Goal: Information Seeking & Learning: Find specific fact

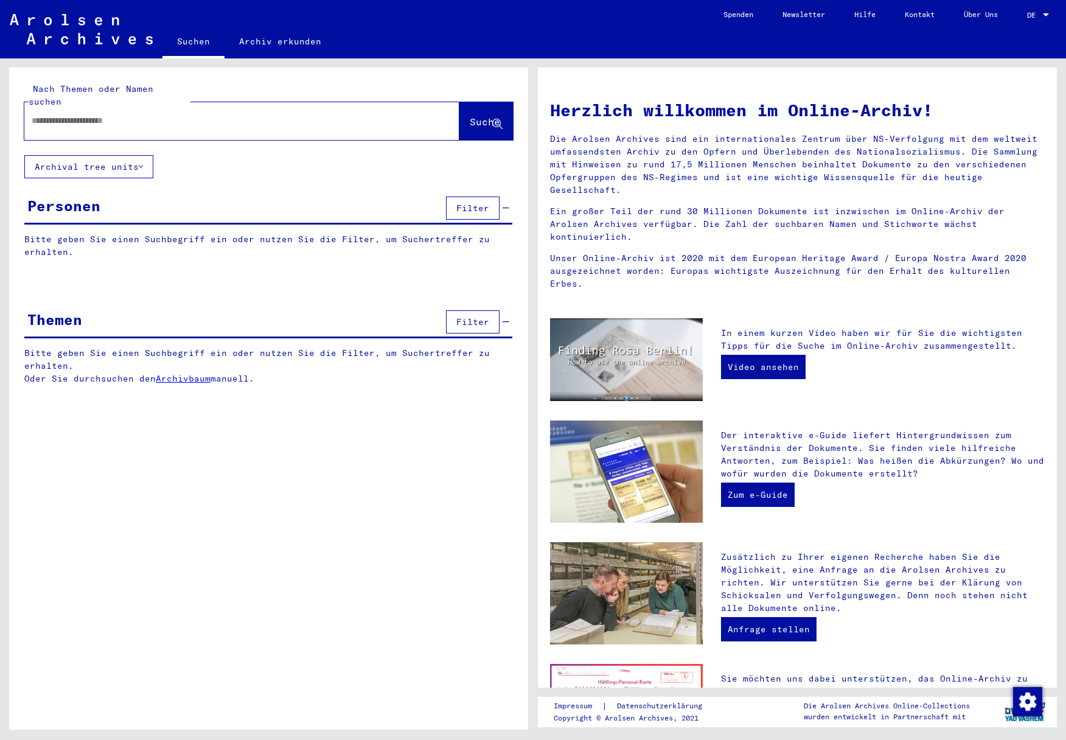
type input "**********"
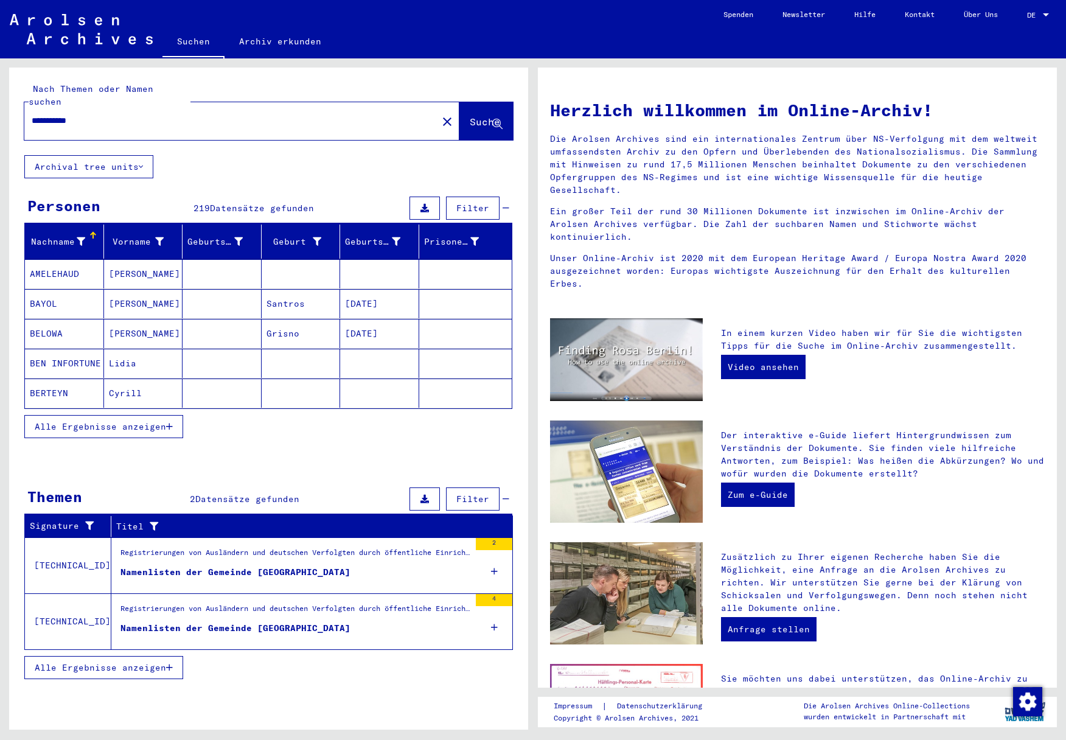
click at [143, 421] on span "Alle Ergebnisse anzeigen" at bounding box center [100, 426] width 131 height 11
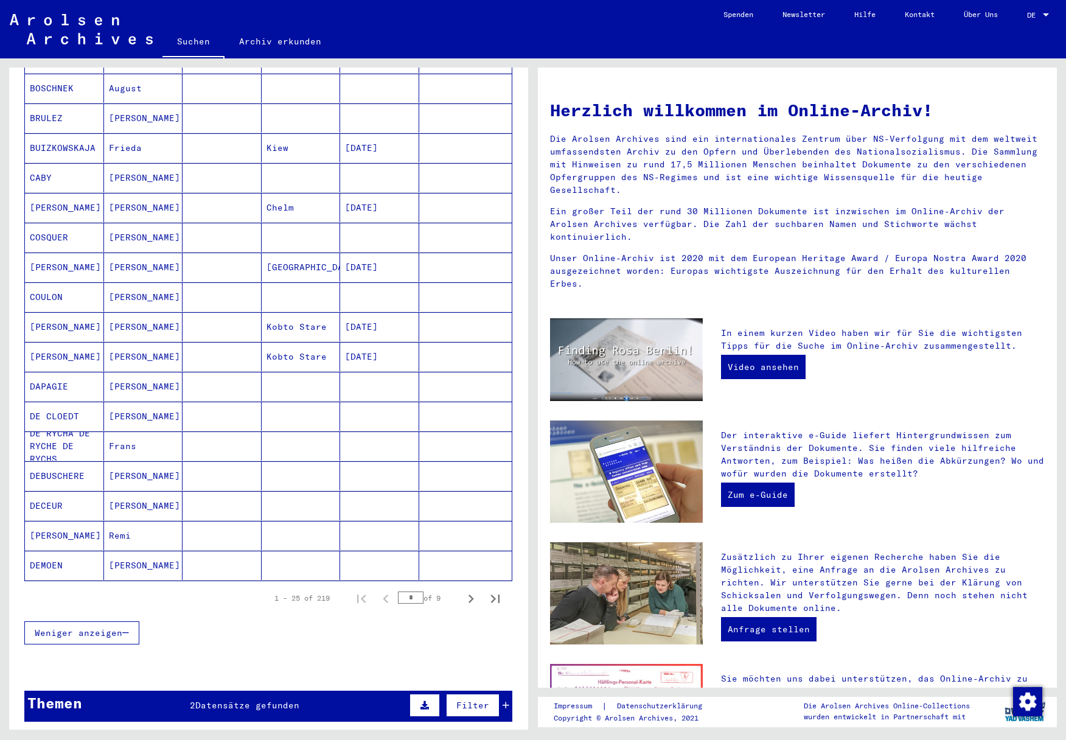
scroll to position [427, 0]
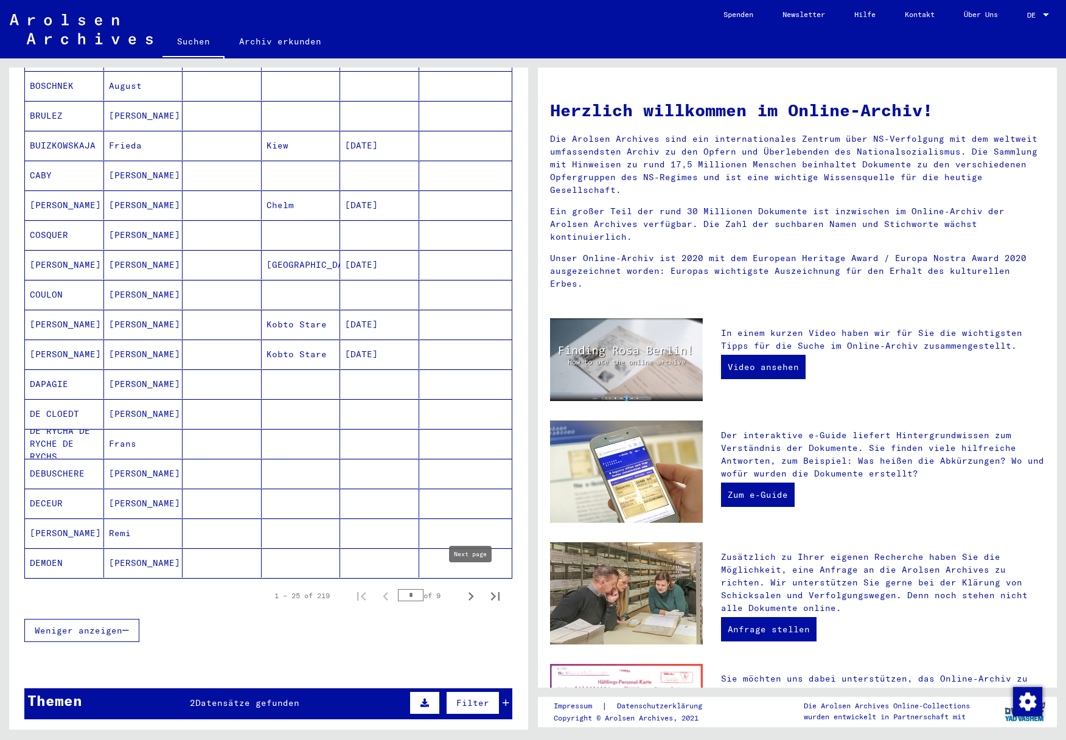
click at [474, 588] on icon "Next page" at bounding box center [471, 596] width 17 height 17
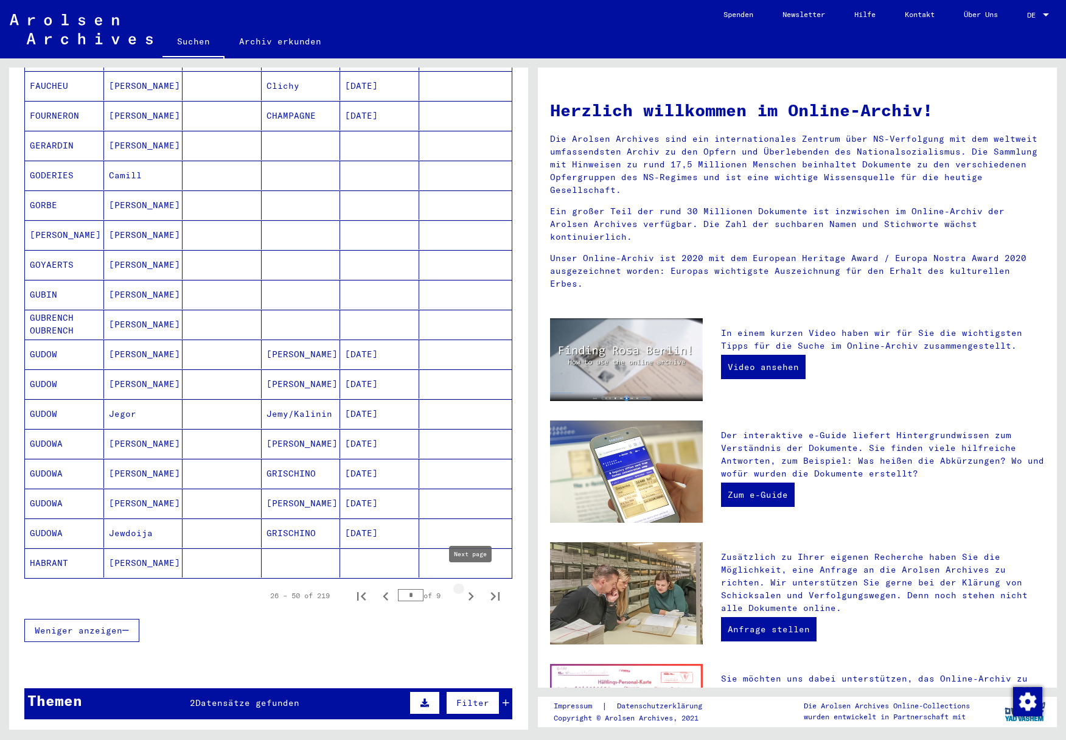
click at [472, 592] on icon "Next page" at bounding box center [471, 596] width 5 height 9
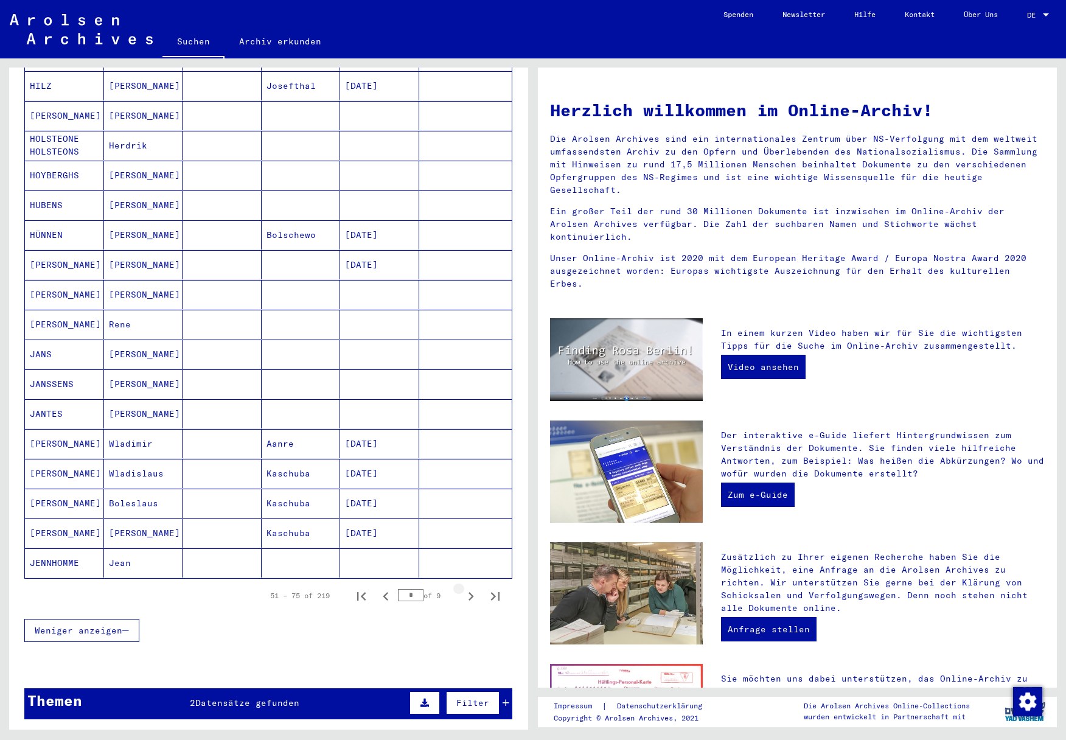
click at [472, 592] on icon "Next page" at bounding box center [471, 596] width 5 height 9
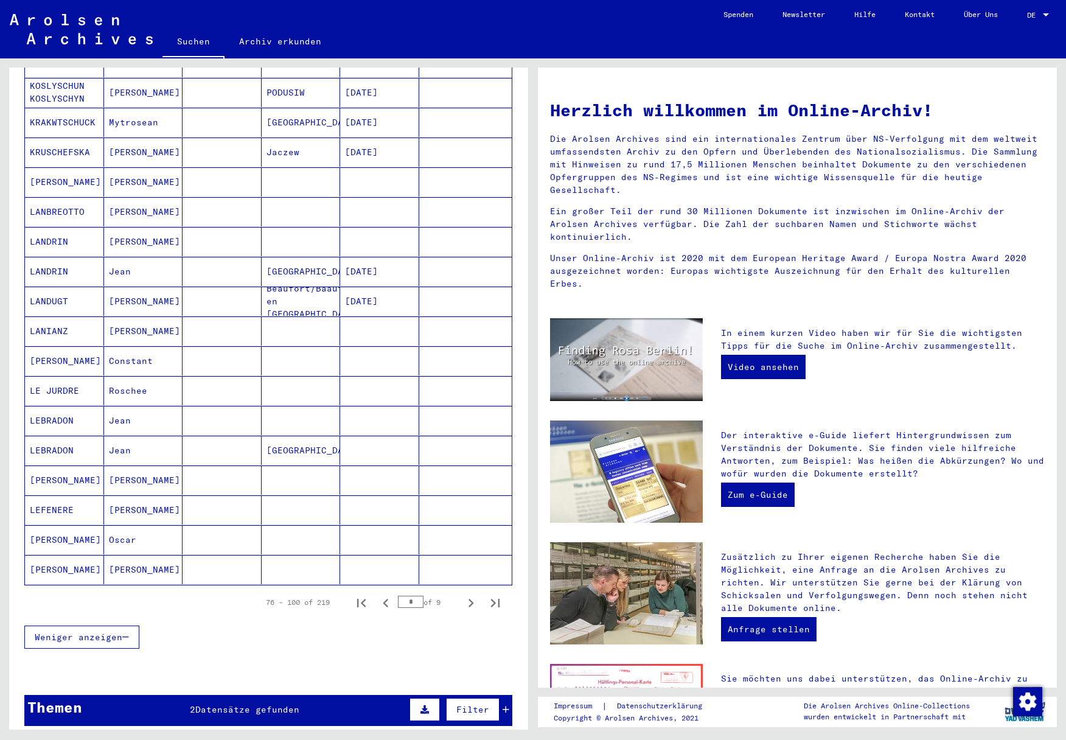
scroll to position [564, 0]
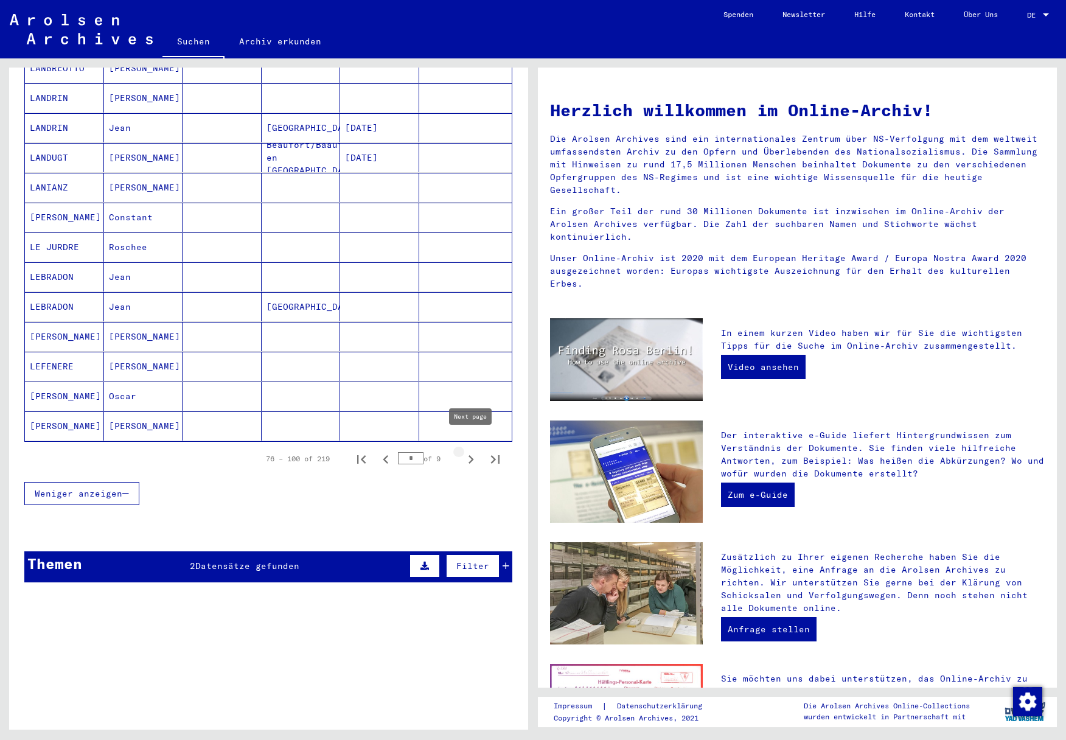
click at [467, 451] on icon "Next page" at bounding box center [471, 459] width 17 height 17
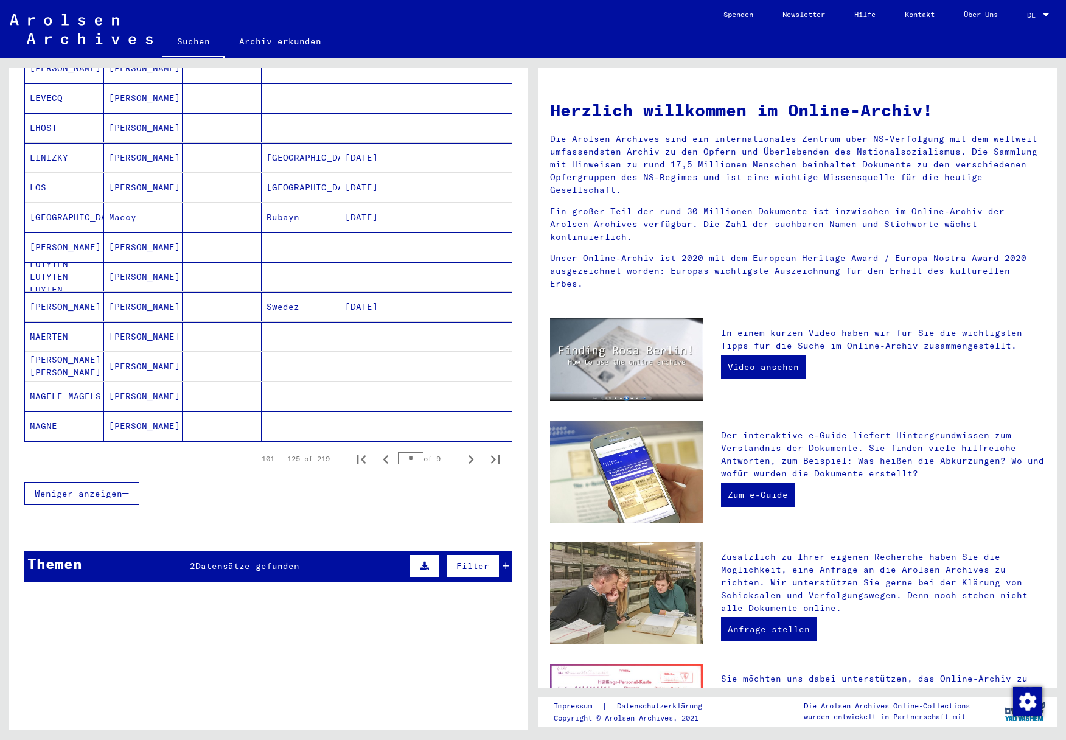
click at [467, 451] on icon "Next page" at bounding box center [471, 459] width 17 height 17
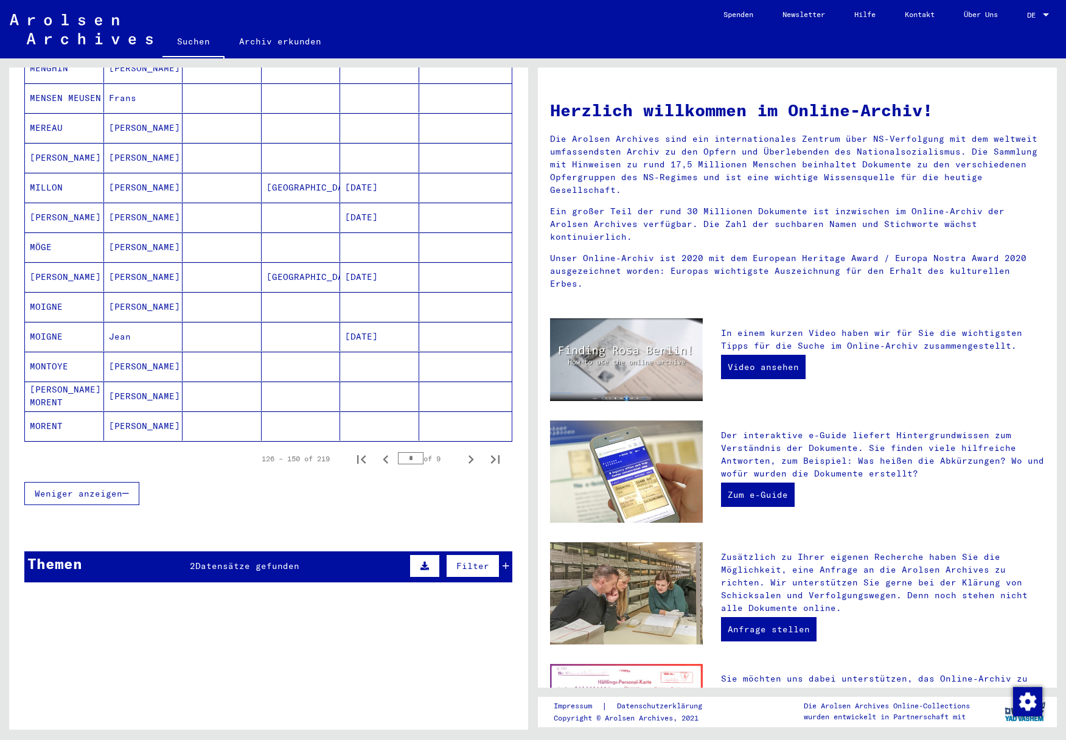
click at [467, 451] on icon "Next page" at bounding box center [471, 459] width 17 height 17
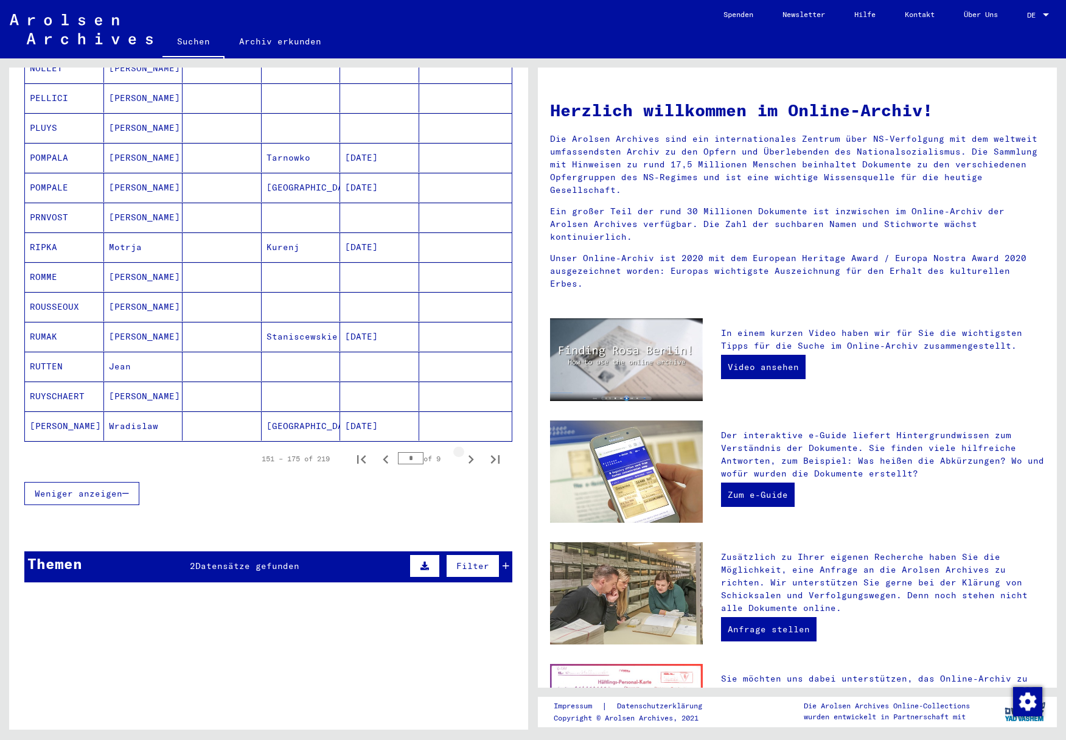
click at [467, 451] on icon "Next page" at bounding box center [471, 459] width 17 height 17
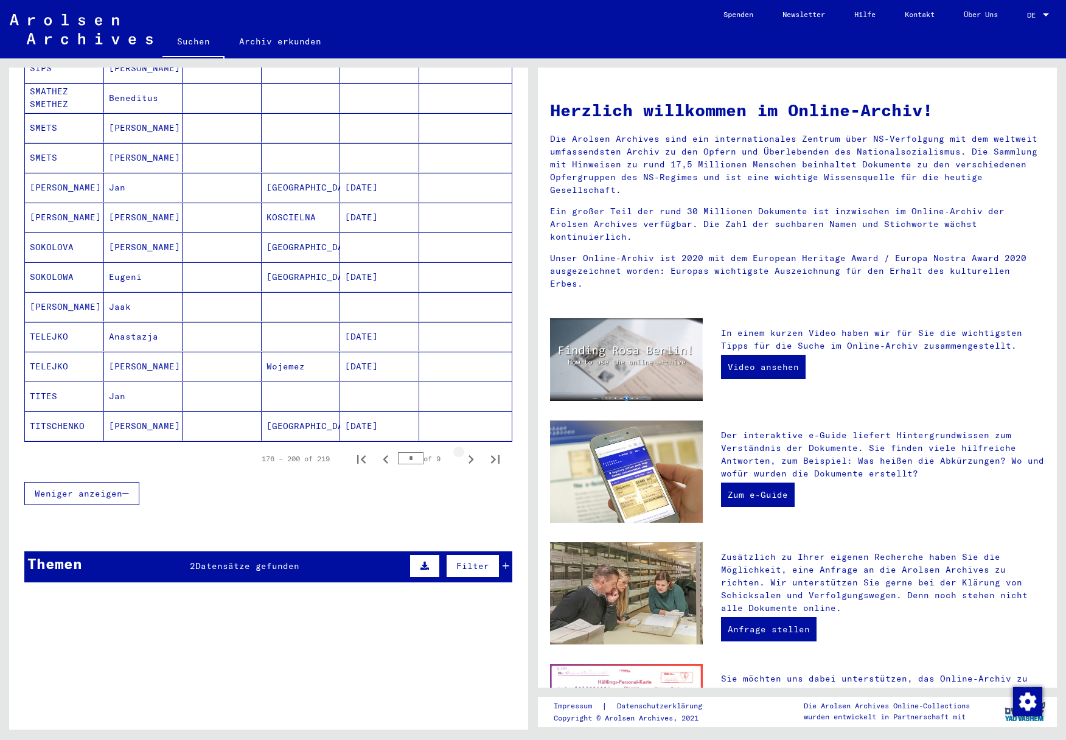
click at [467, 451] on icon "Next page" at bounding box center [471, 459] width 17 height 17
type input "*"
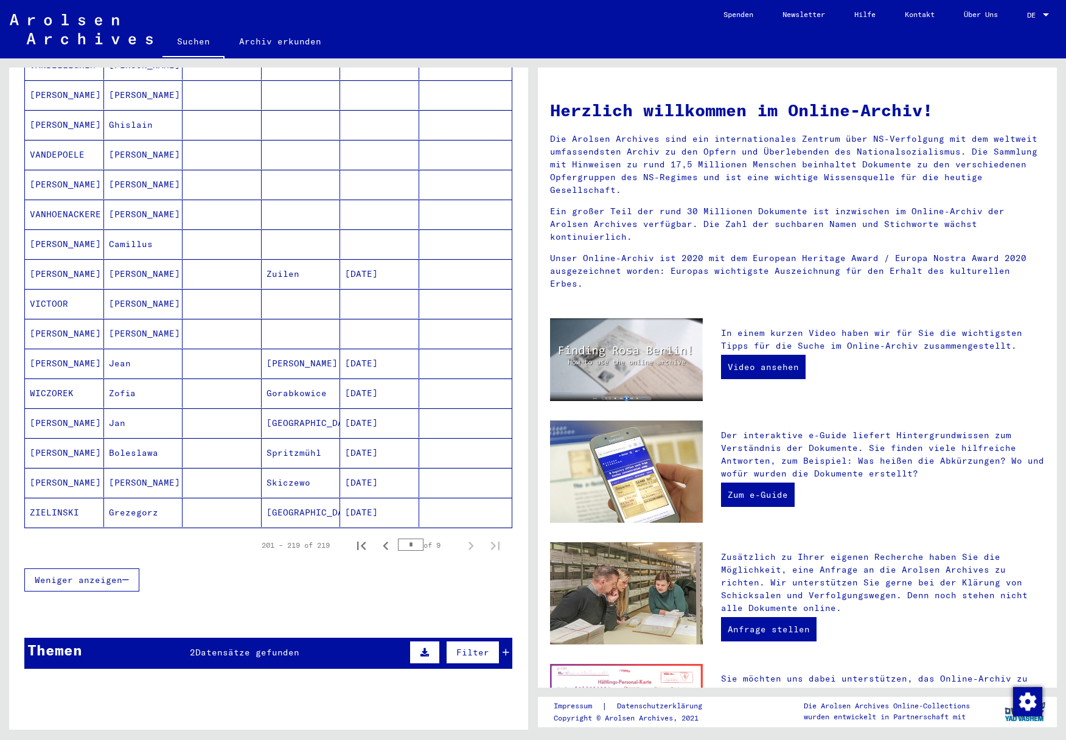
scroll to position [301, 0]
